Goal: Task Accomplishment & Management: Complete application form

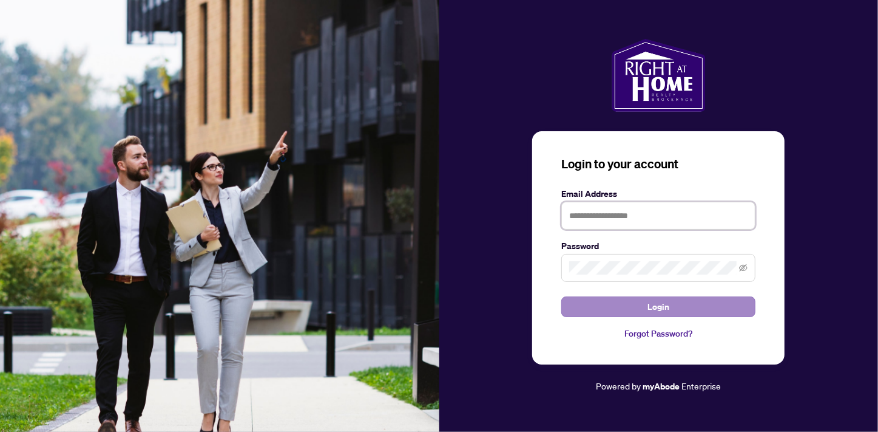
type input "**********"
click at [637, 307] on button "Login" at bounding box center [659, 306] width 194 height 21
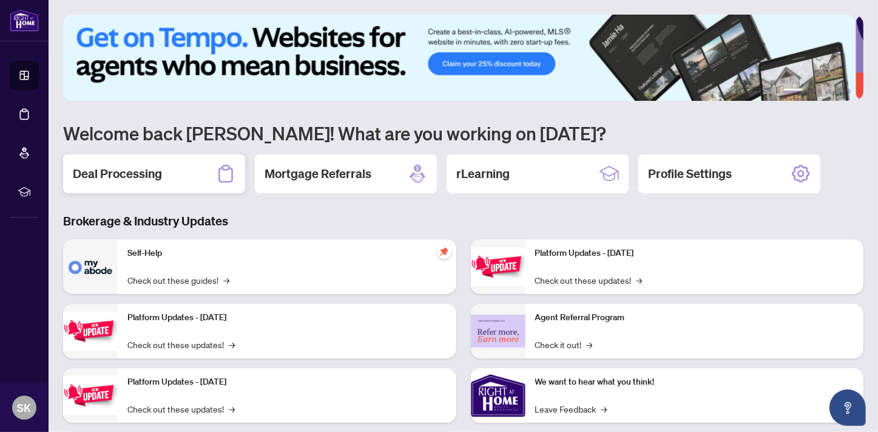
click at [168, 166] on div "Deal Processing" at bounding box center [154, 173] width 182 height 39
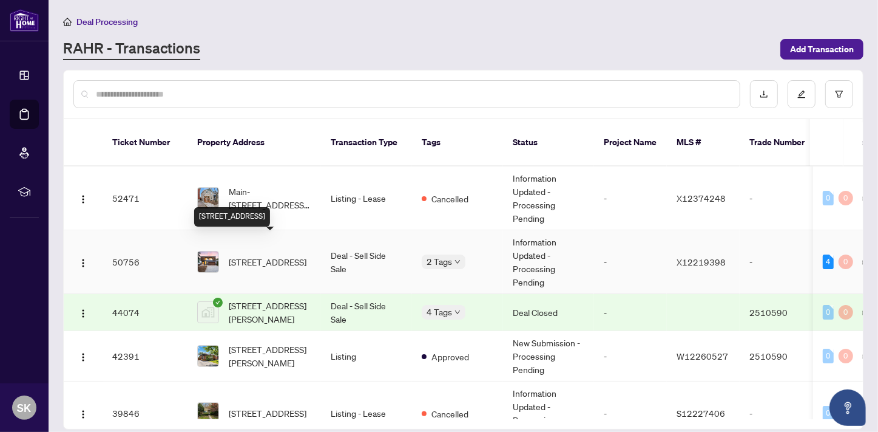
click at [288, 255] on span "[STREET_ADDRESS]" at bounding box center [268, 261] width 78 height 13
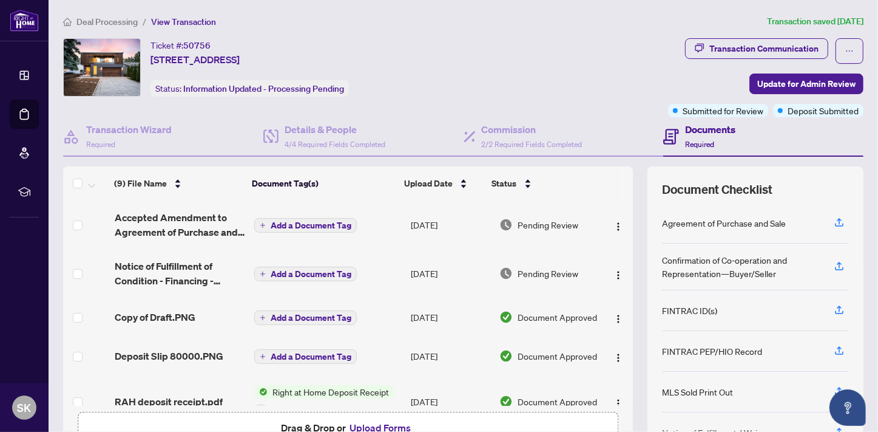
click at [381, 425] on button "Upload Forms" at bounding box center [381, 428] width 69 height 16
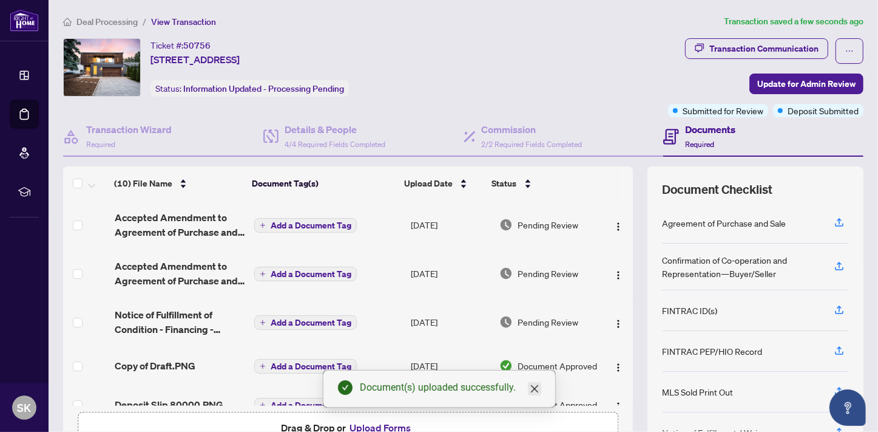
click at [534, 389] on icon "close" at bounding box center [535, 389] width 10 height 10
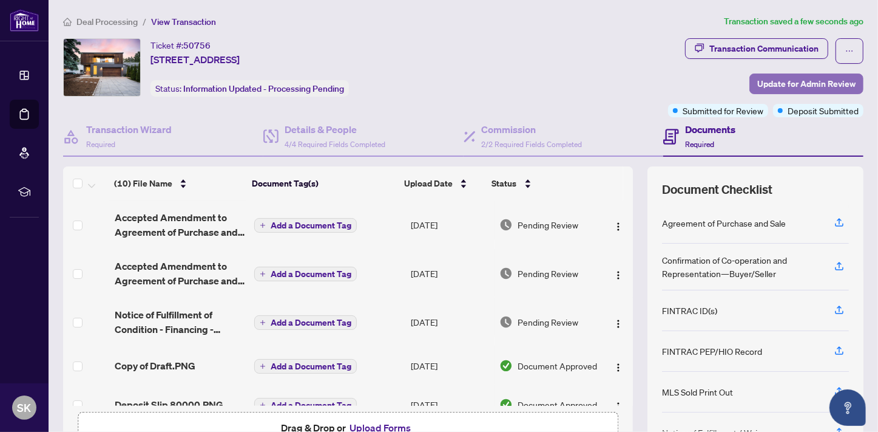
click at [809, 83] on span "Update for Admin Review" at bounding box center [807, 83] width 98 height 19
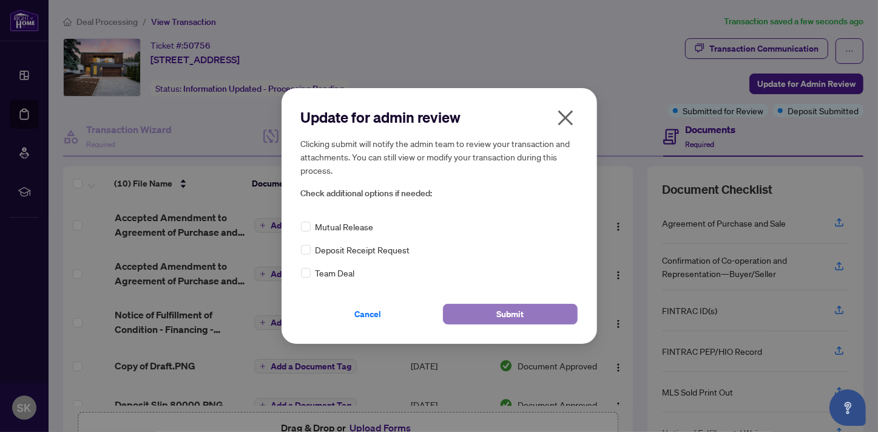
click at [505, 306] on span "Submit" at bounding box center [510, 313] width 27 height 19
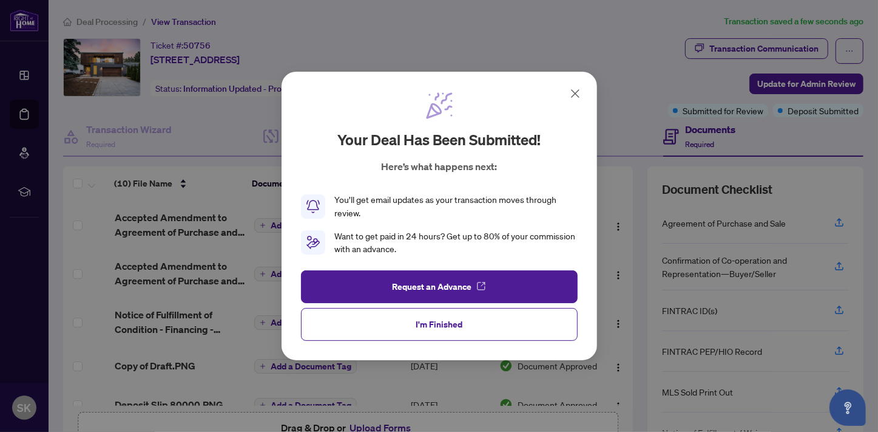
click at [573, 90] on icon at bounding box center [575, 93] width 15 height 15
